Goal: Find specific page/section

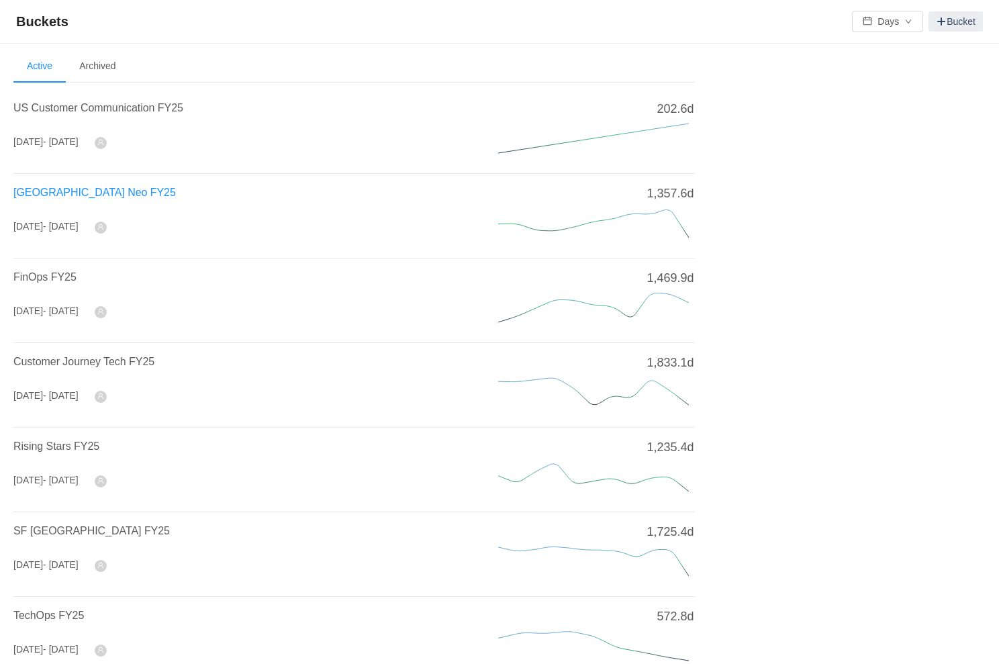
click at [70, 189] on span "[GEOGRAPHIC_DATA] Neo FY25" at bounding box center [94, 192] width 162 height 11
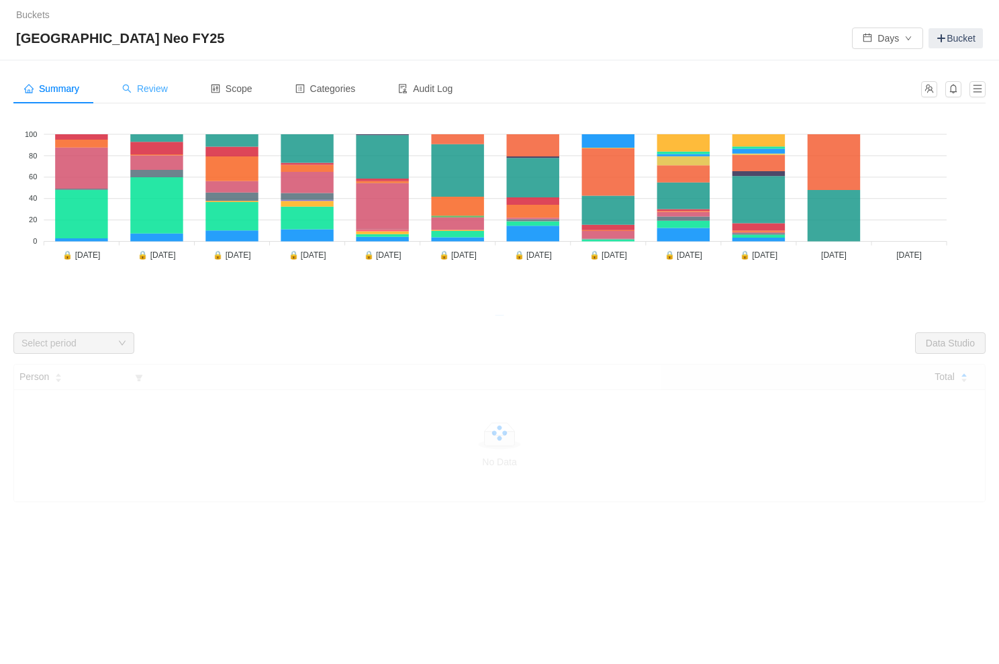
click at [167, 91] on span "Review" at bounding box center [145, 88] width 46 height 11
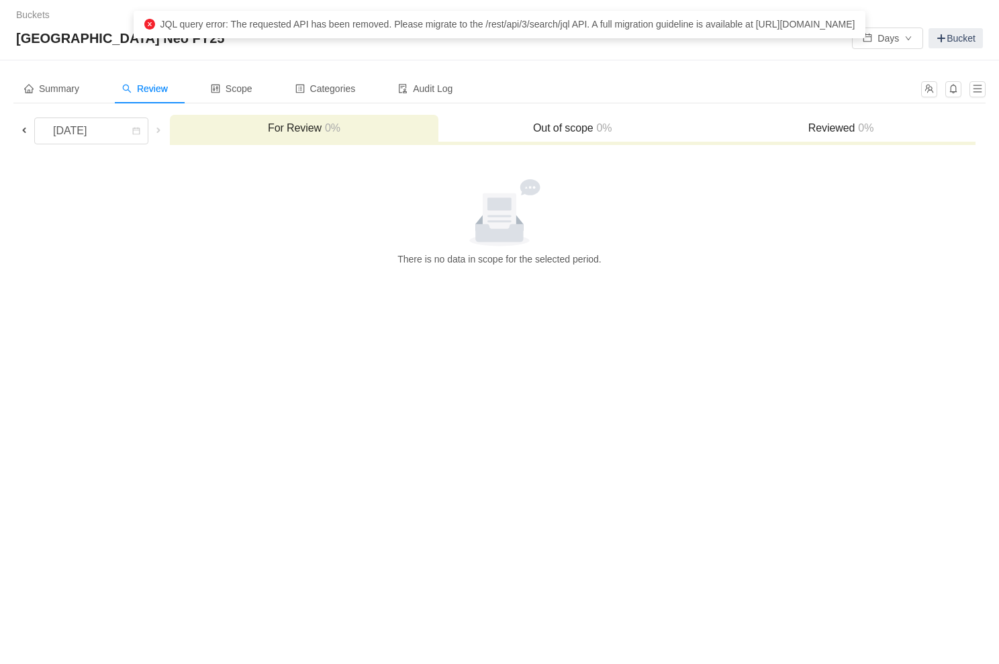
click at [19, 128] on span at bounding box center [24, 130] width 11 height 11
